Goal: Check status: Check status

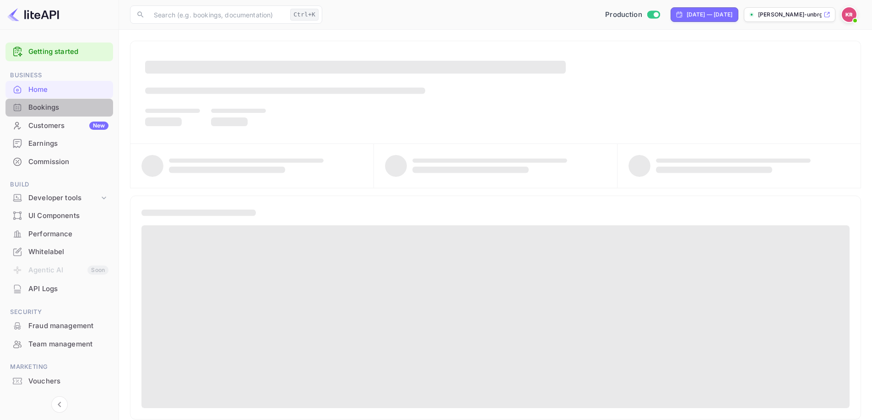
click at [24, 108] on div at bounding box center [17, 107] width 15 height 9
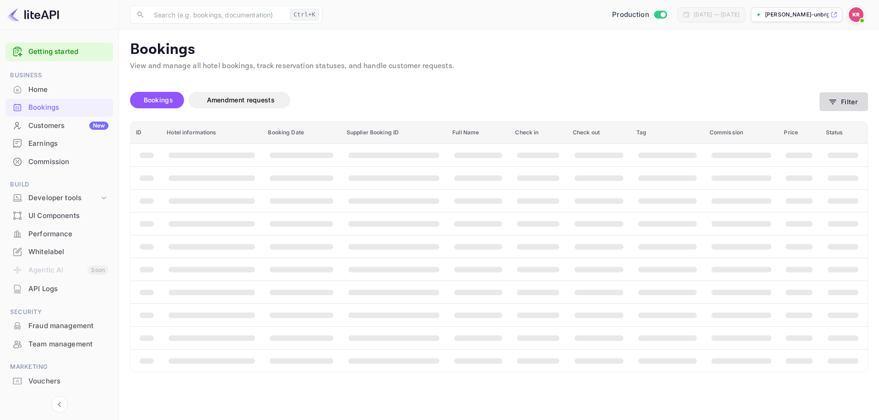
click at [850, 100] on button "Filter" at bounding box center [843, 101] width 49 height 19
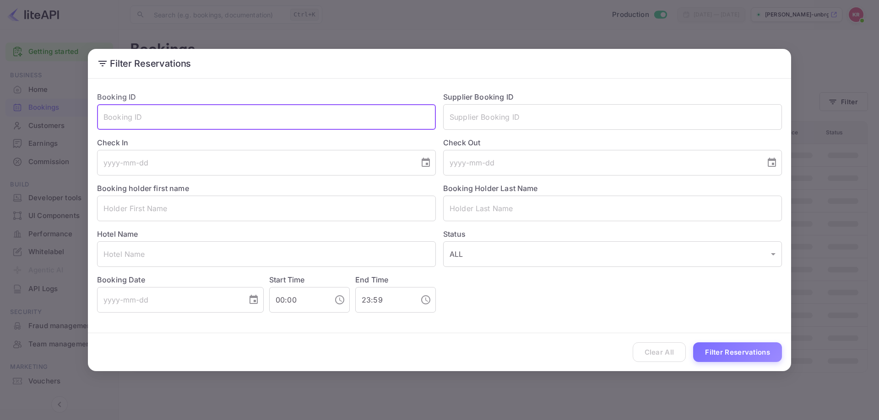
click at [212, 118] on input "text" at bounding box center [266, 117] width 339 height 26
paste input "IKQgOSoBW"
type input "IKQgOSoBW"
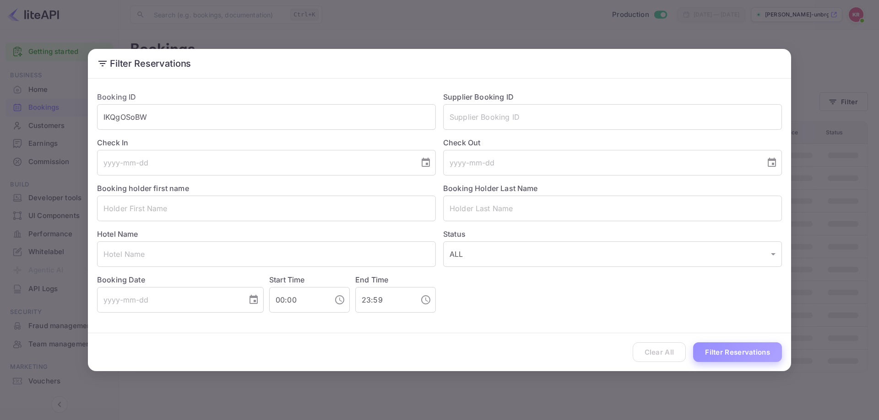
click at [725, 350] on button "Filter Reservations" at bounding box center [737, 353] width 89 height 20
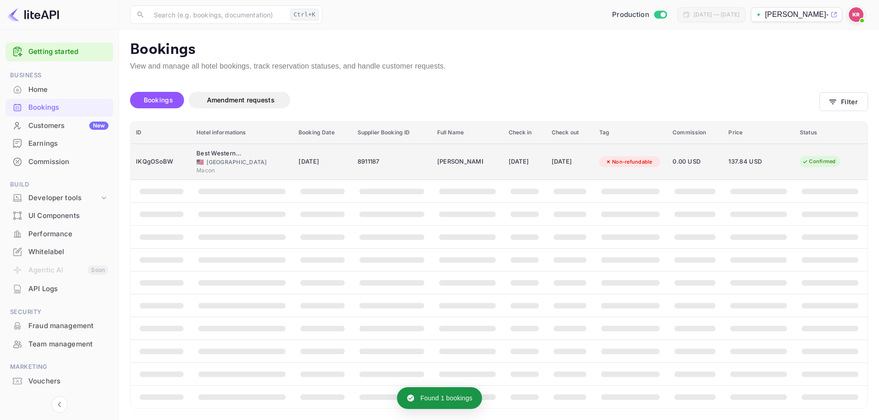
click at [556, 160] on div "[DATE]" at bounding box center [569, 162] width 37 height 15
